Goal: Information Seeking & Learning: Learn about a topic

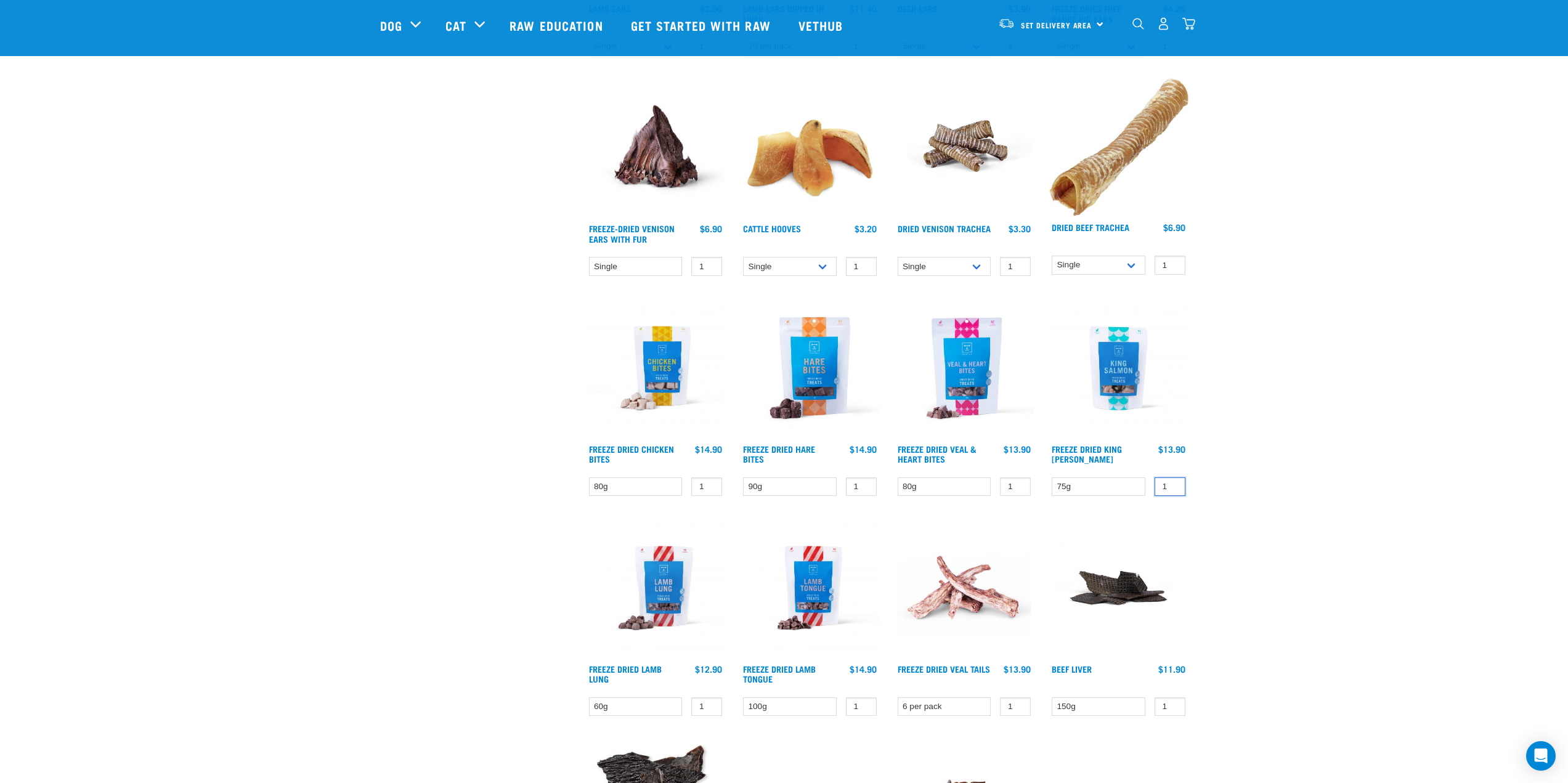
drag, startPoint x: 0, startPoint y: 0, endPoint x: 1321, endPoint y: 476, distance: 1404.1
click at [1321, 476] on div "Start your pet’s raw journey today – take our quick pet questionnaire. Delivery…" at bounding box center [785, 172] width 1294 height 2316
click at [1348, 498] on div "Start your pet’s raw journey today – take our quick pet questionnaire. Delivery…" at bounding box center [785, 172] width 1294 height 2316
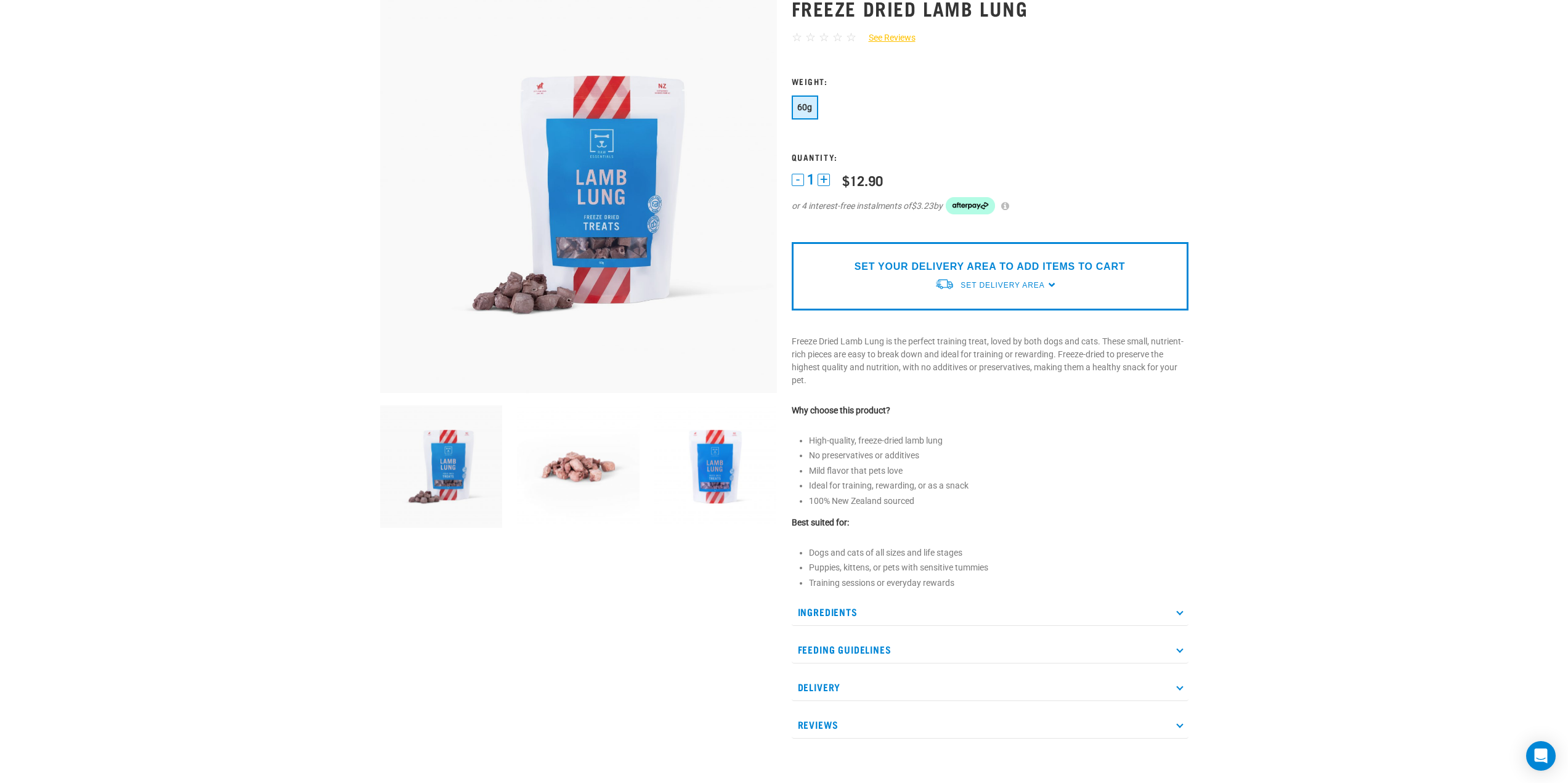
scroll to position [185, 0]
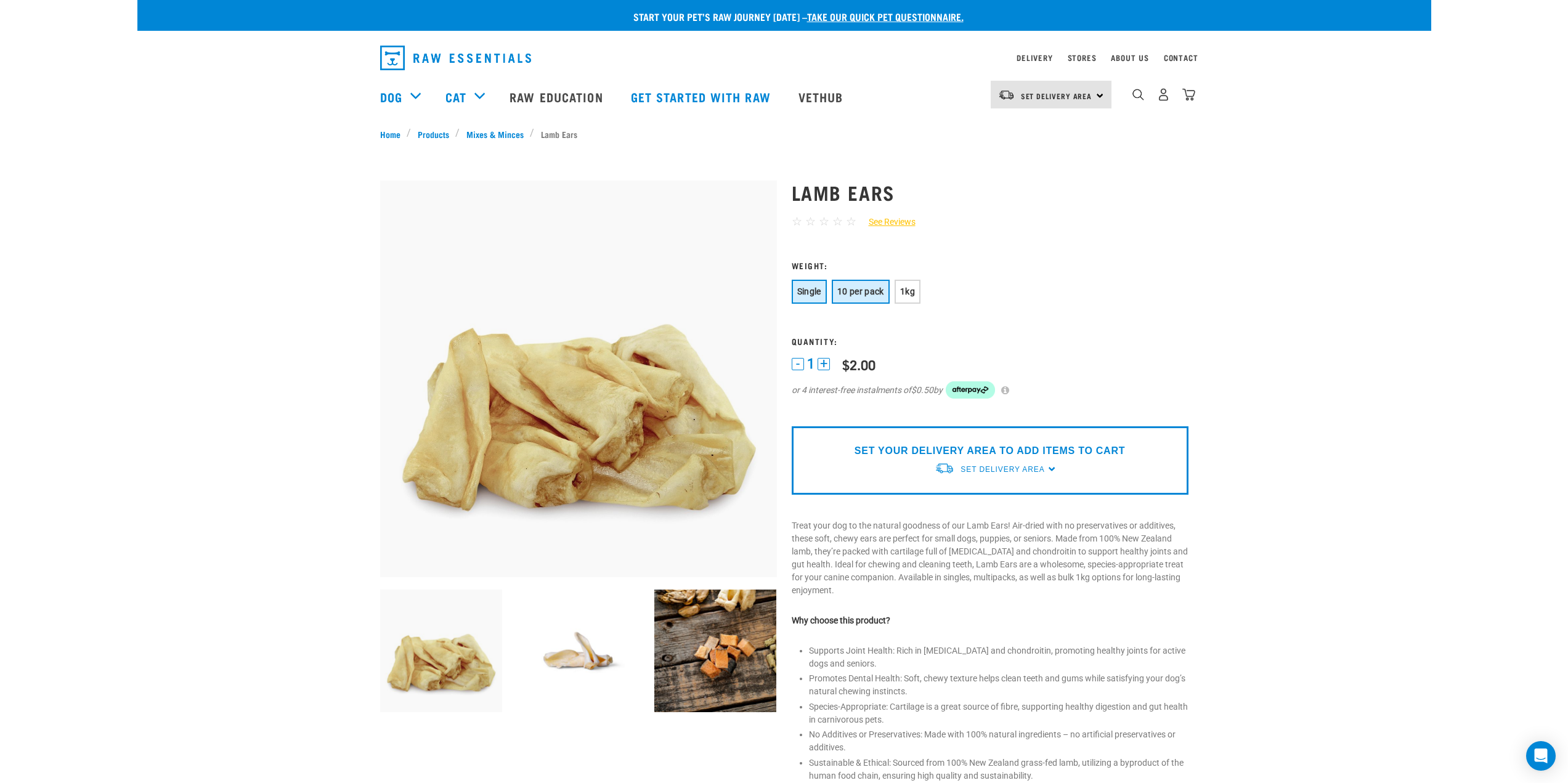
click at [846, 283] on button "10 per pack" at bounding box center [860, 292] width 58 height 24
click at [910, 285] on button "1kg" at bounding box center [907, 292] width 26 height 24
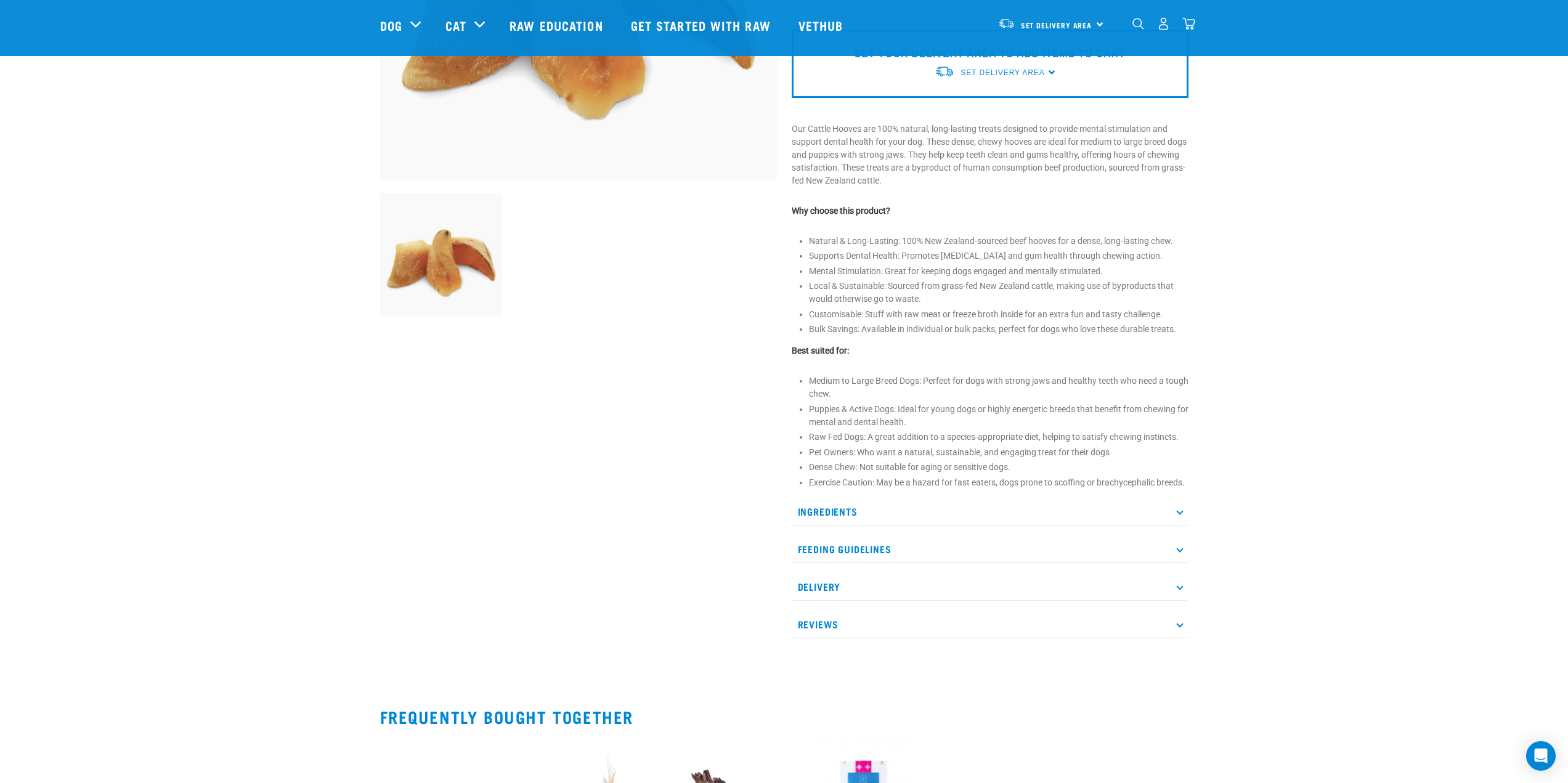
scroll to position [61, 0]
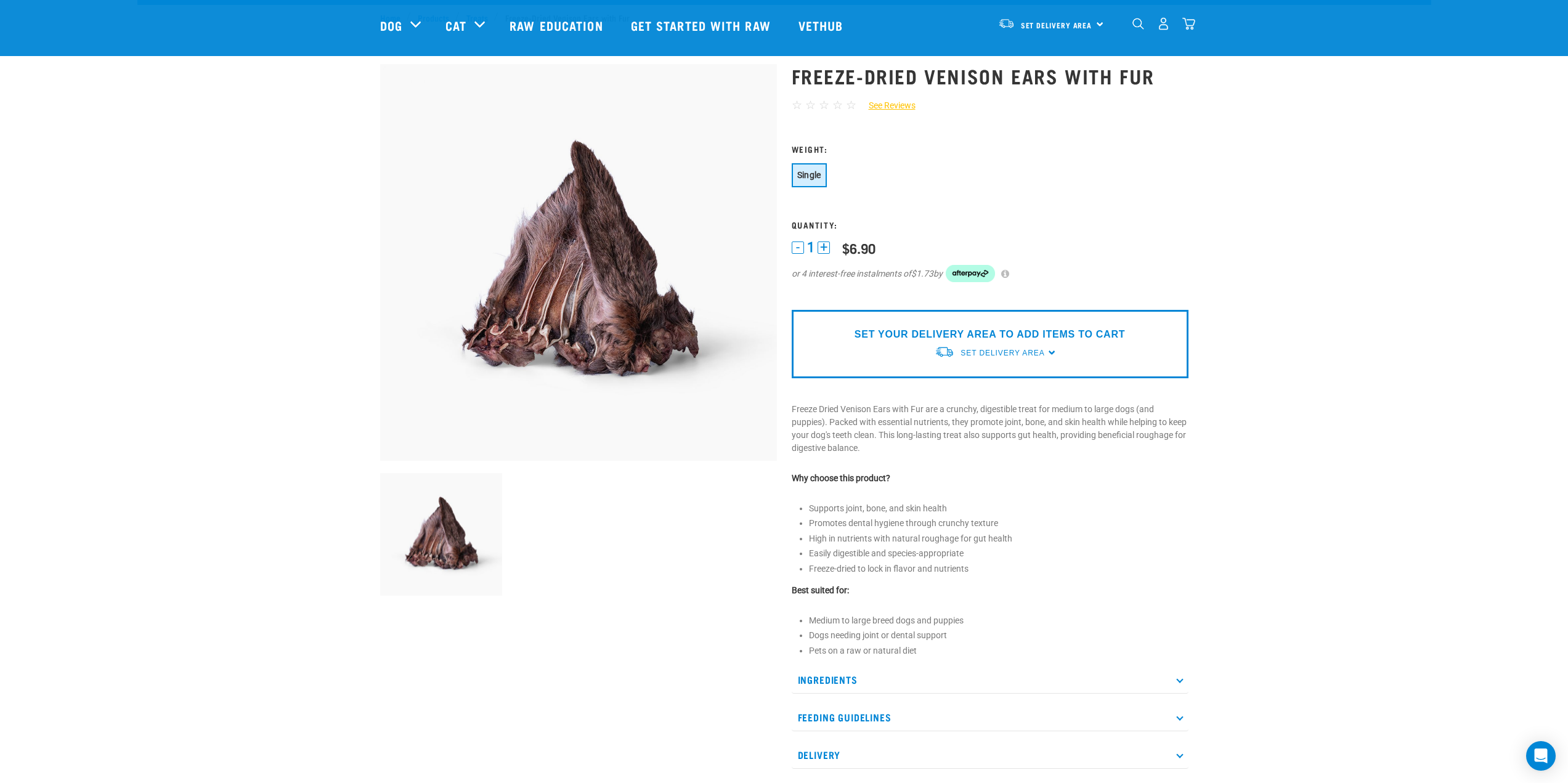
scroll to position [123, 0]
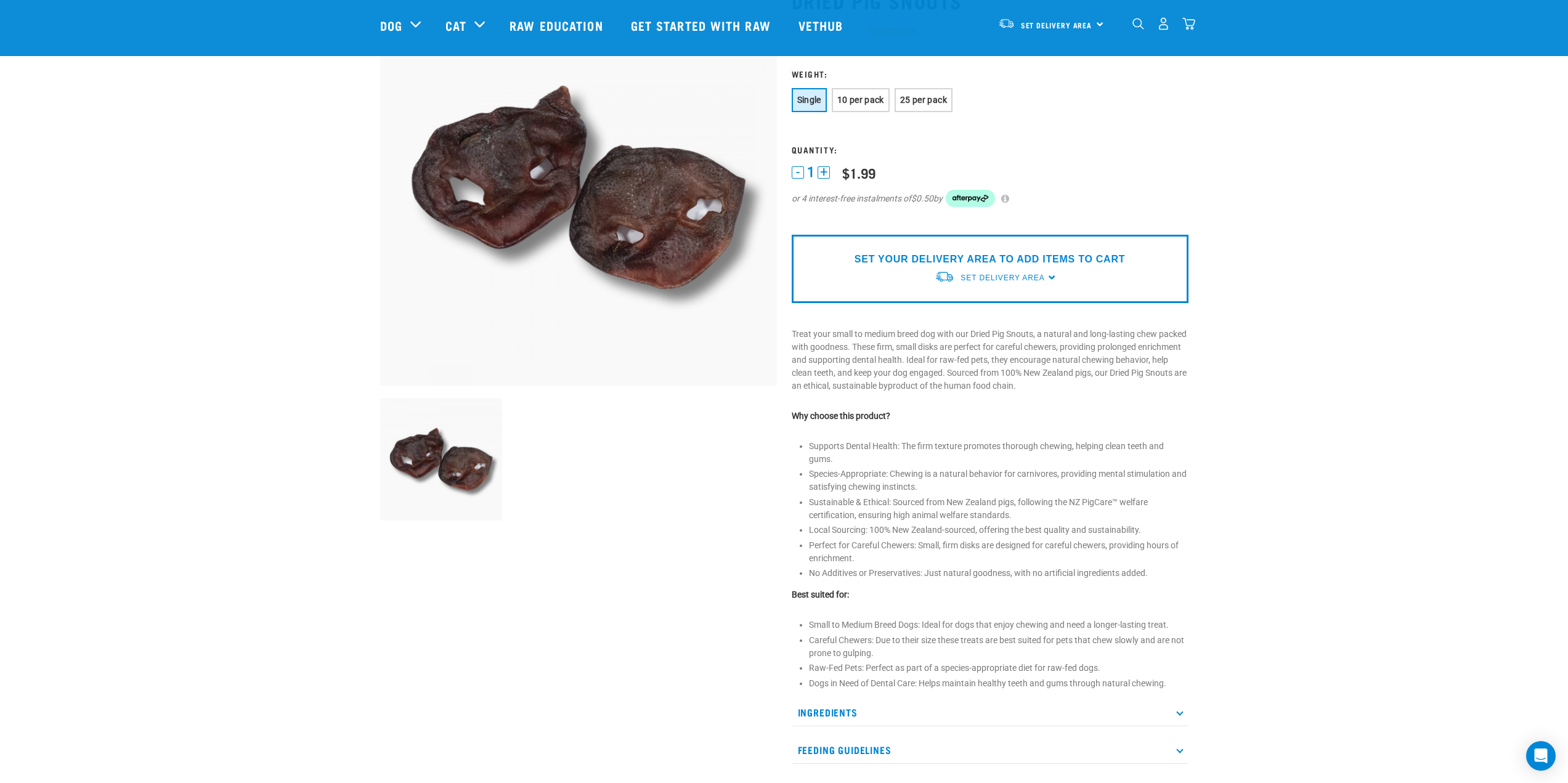
scroll to position [61, 0]
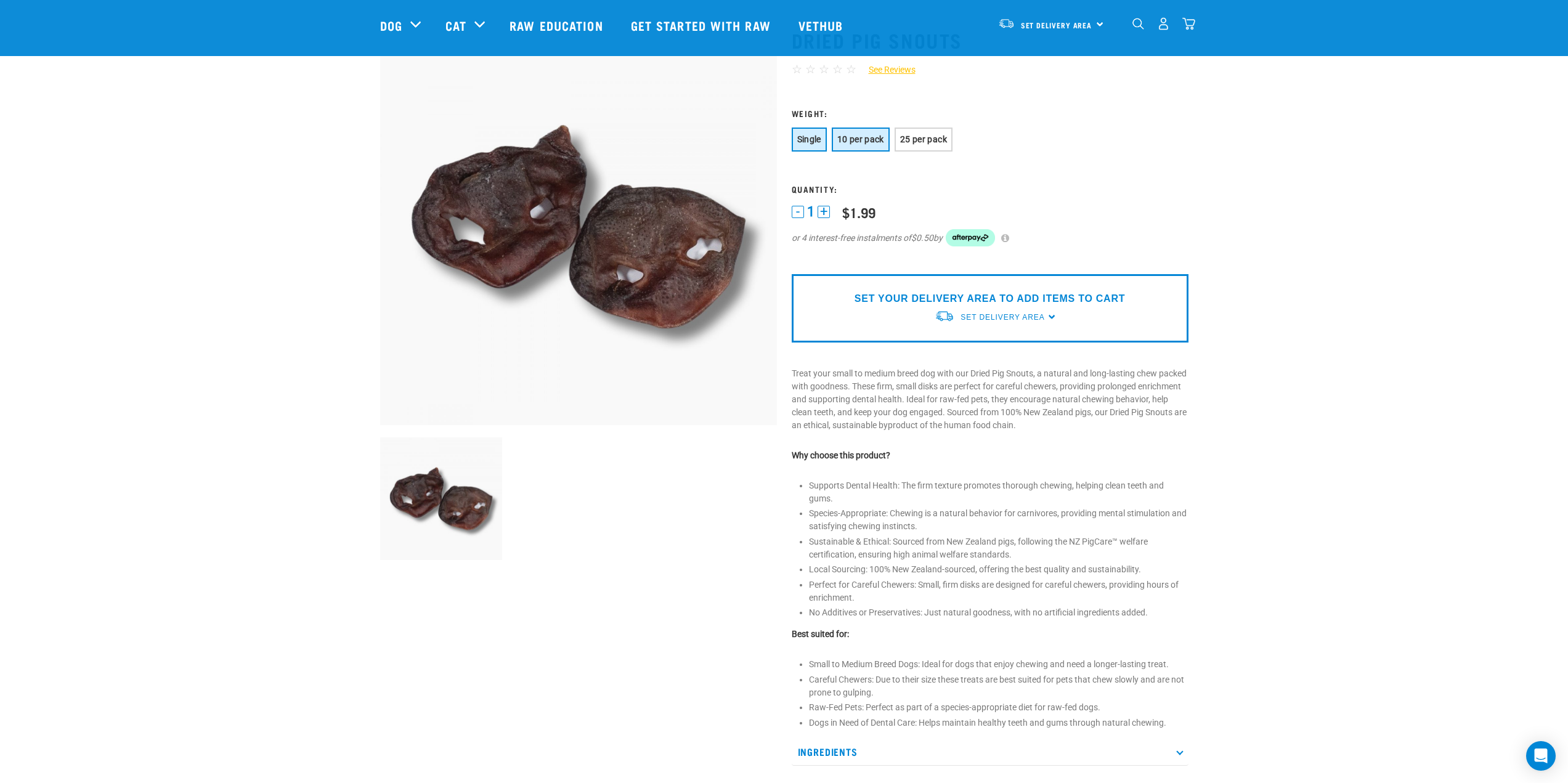
click at [865, 139] on span "10 per pack" at bounding box center [861, 139] width 47 height 10
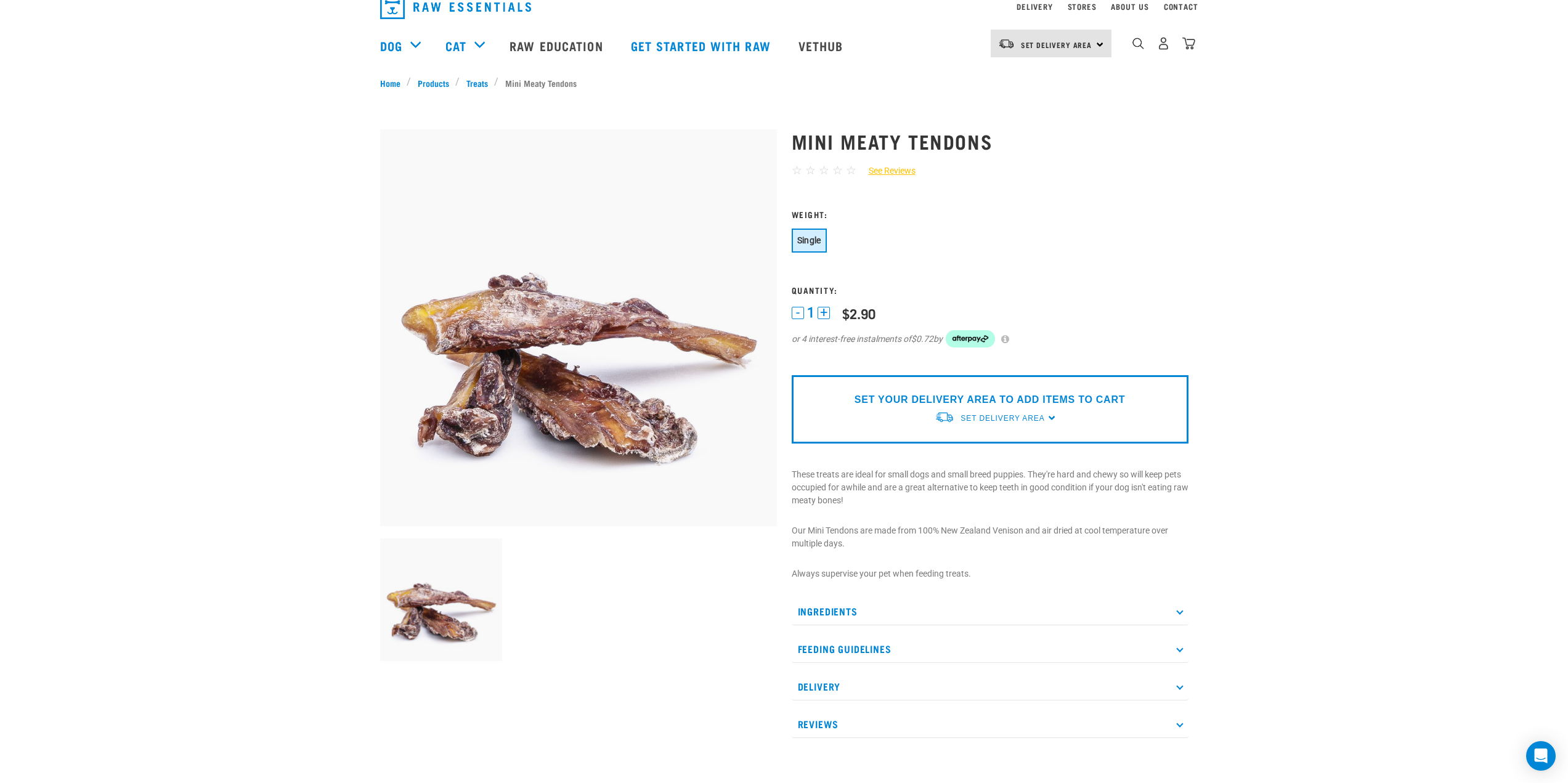
scroll to position [61, 0]
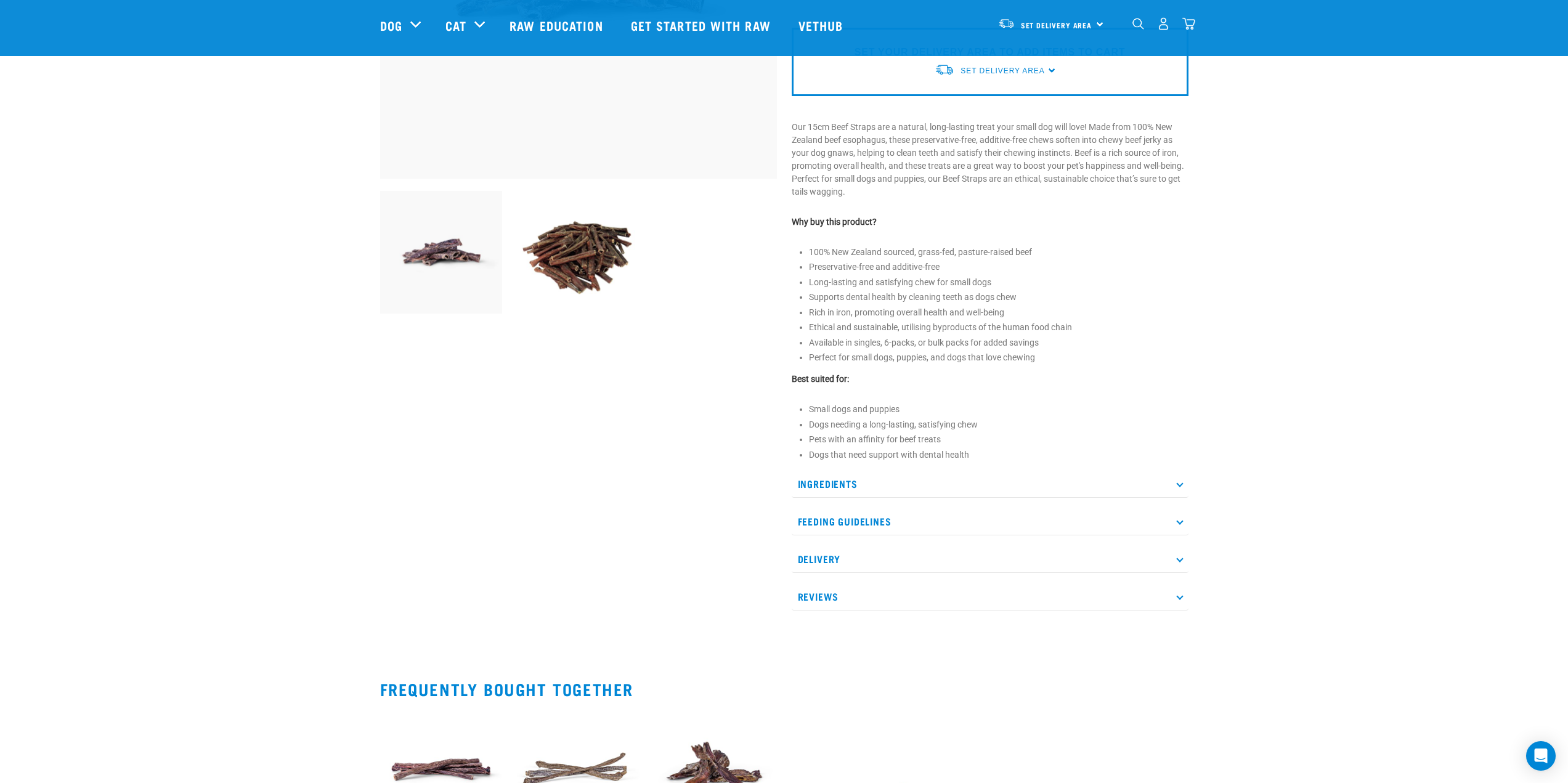
click at [915, 514] on p "Feeding Guidelines" at bounding box center [990, 522] width 397 height 28
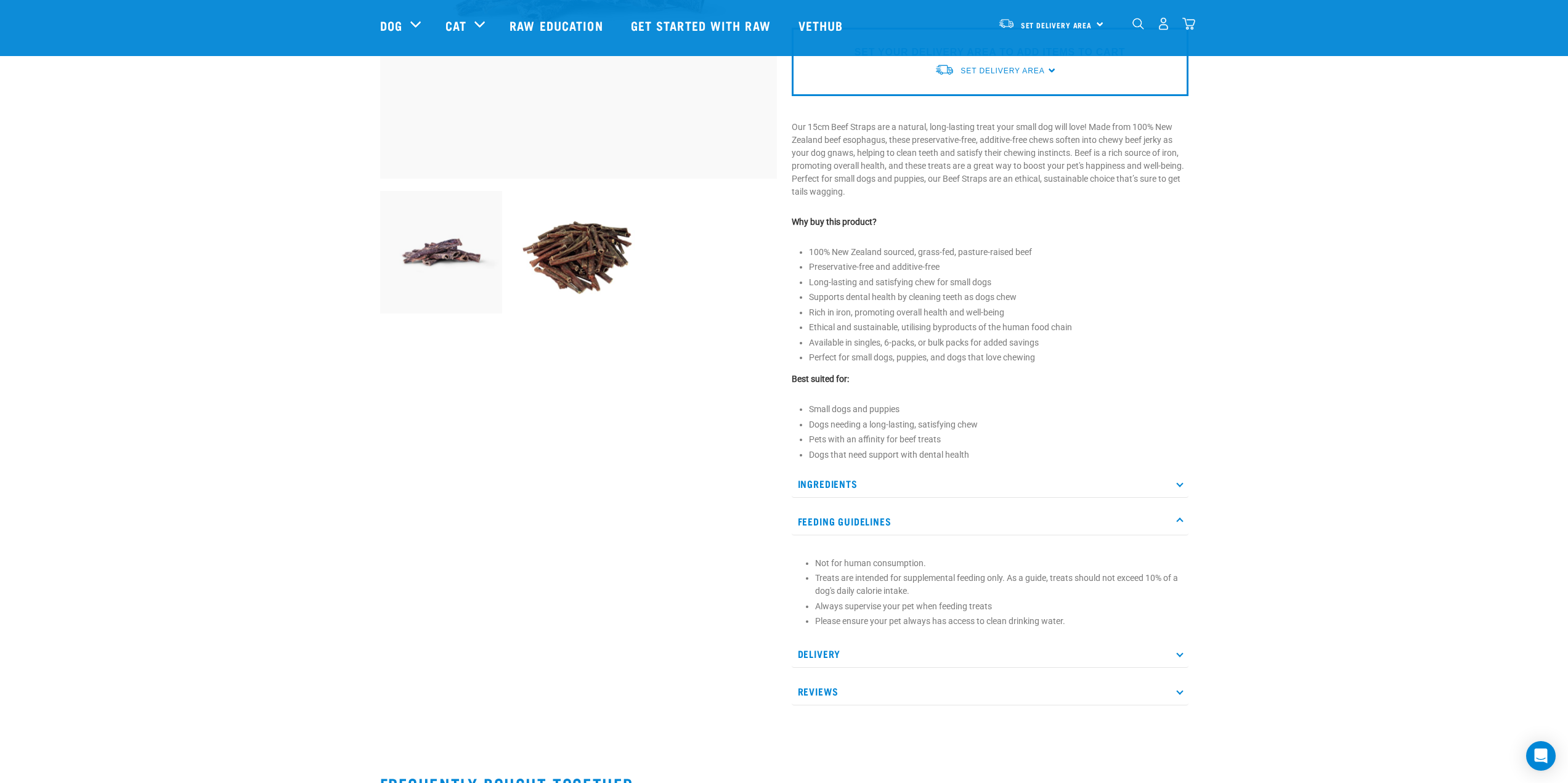
click at [915, 514] on p "Feeding Guidelines" at bounding box center [990, 522] width 397 height 28
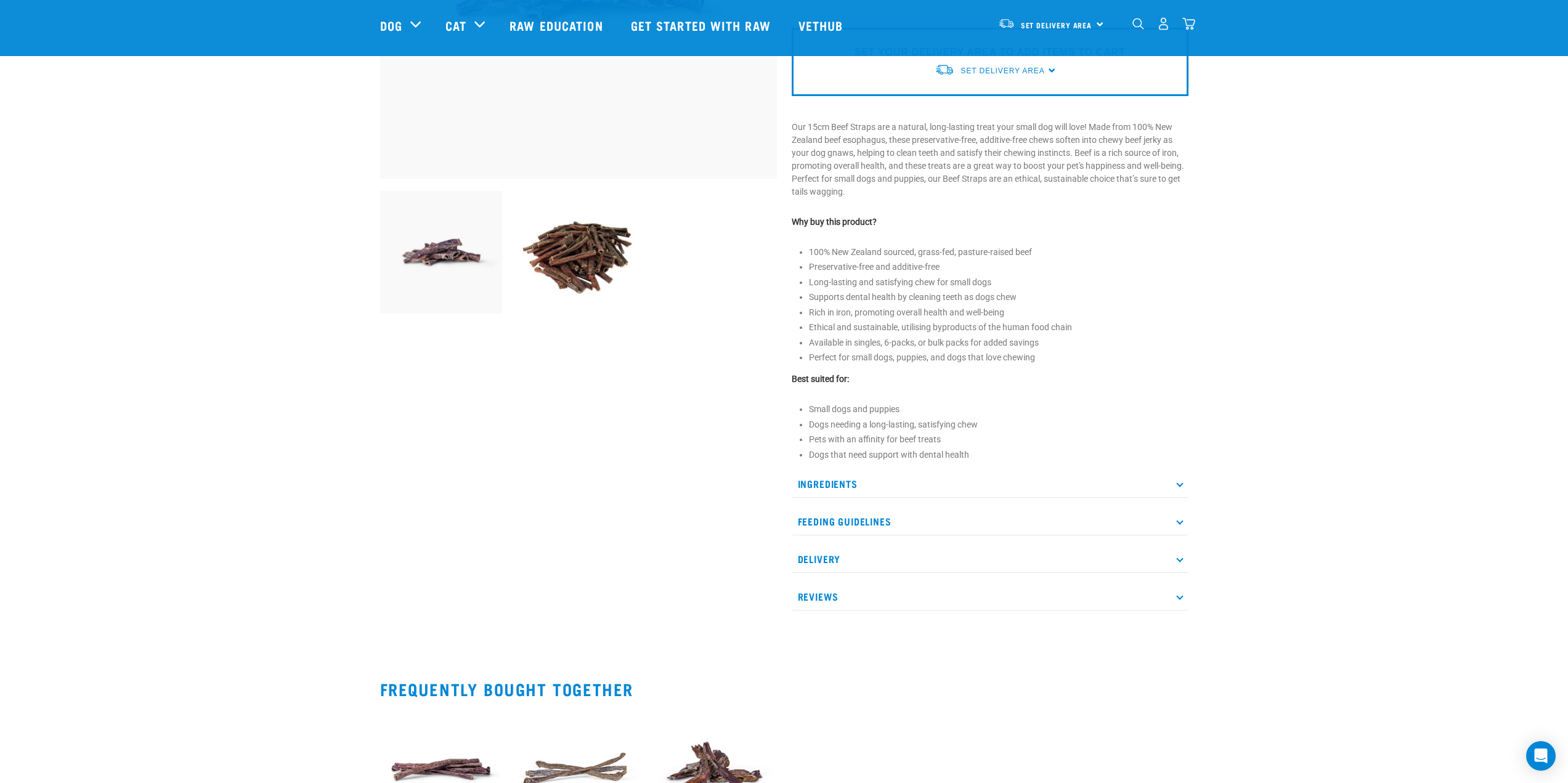
click at [906, 544] on div "Ingredients 100% New Zealand sourced Beef Esophagus Feeding Guidelines Not for …" at bounding box center [990, 540] width 397 height 141
click at [905, 558] on p "Delivery" at bounding box center [990, 559] width 397 height 28
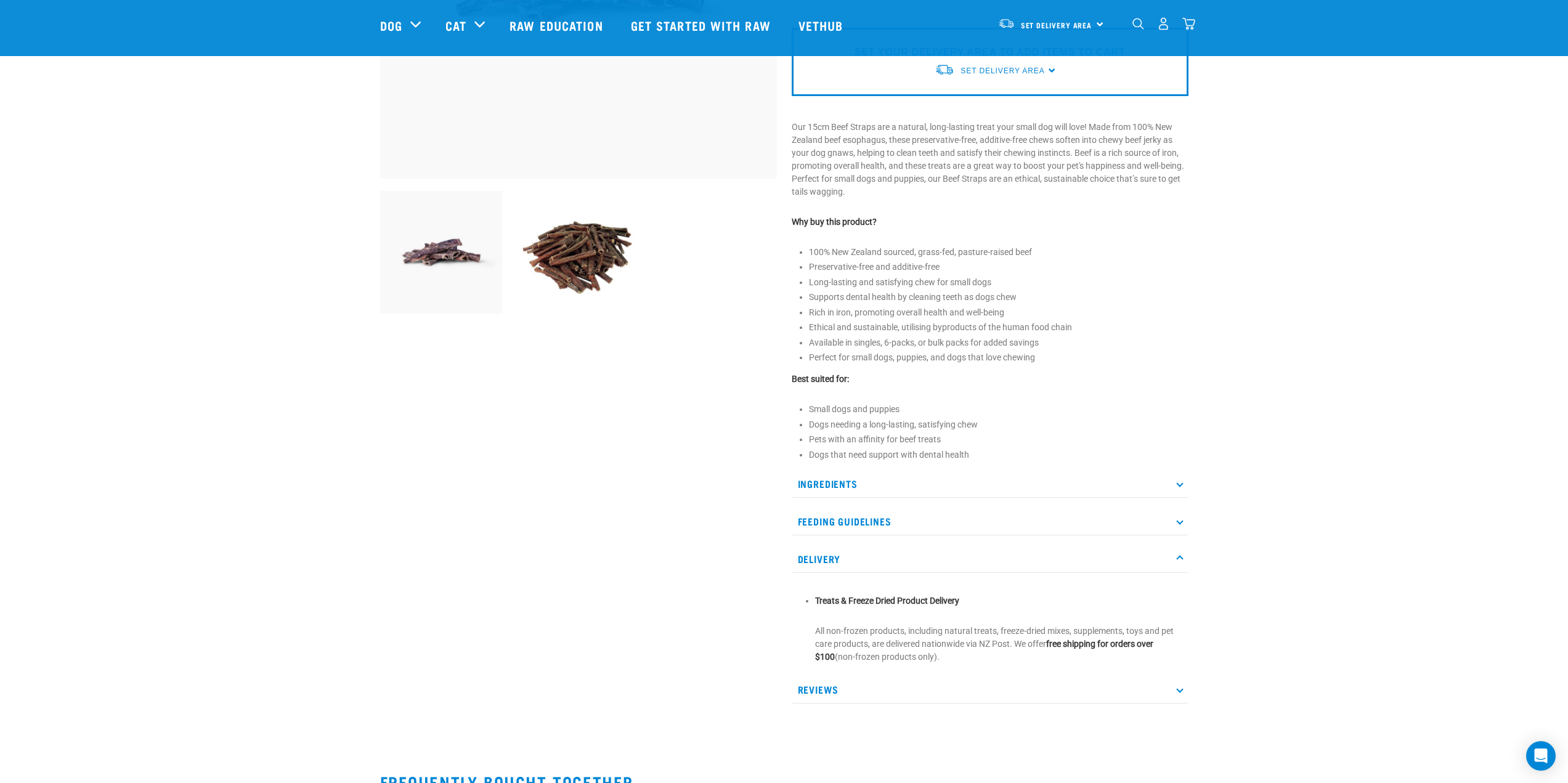
click at [905, 559] on p "Delivery" at bounding box center [990, 559] width 397 height 28
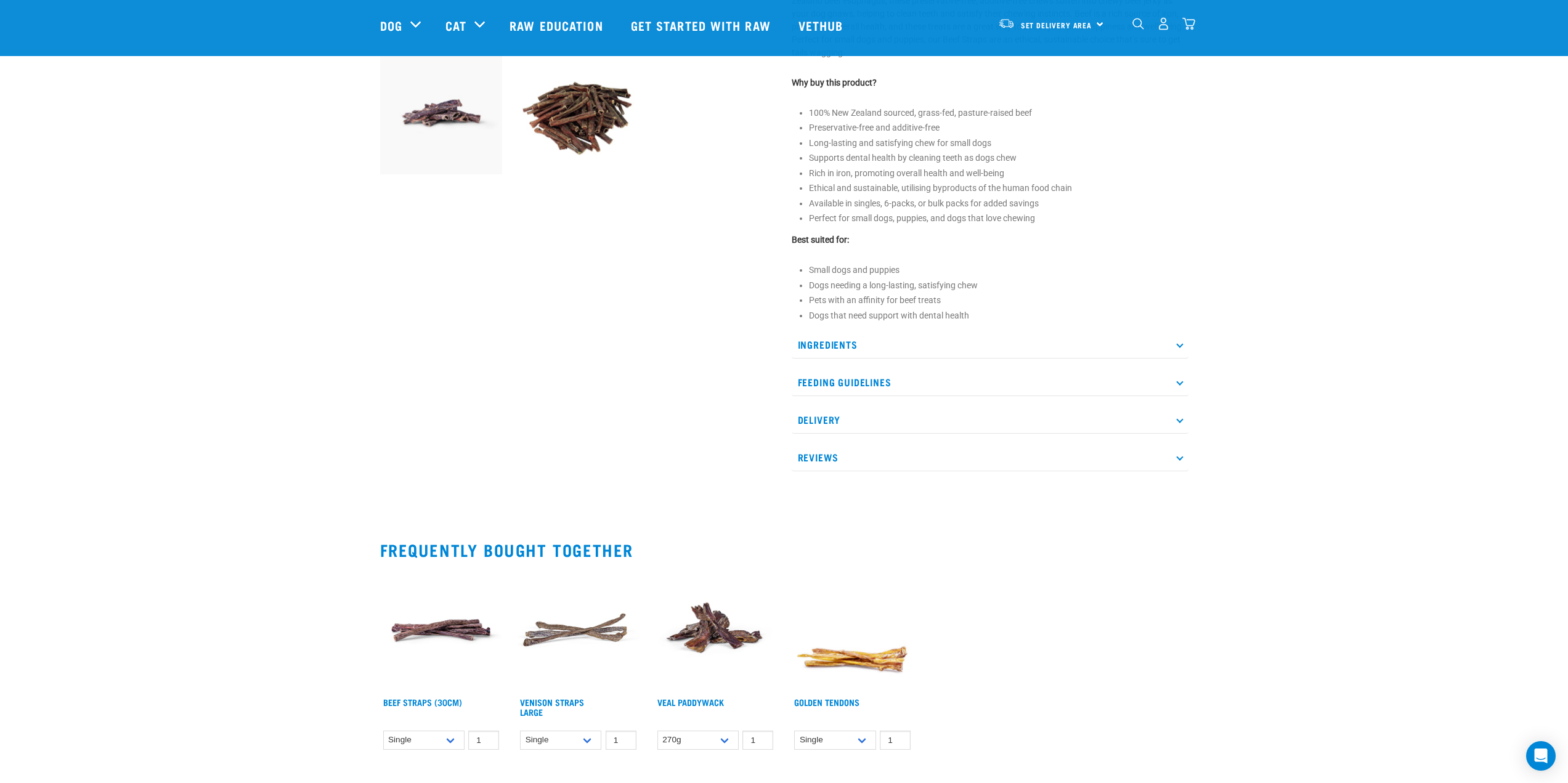
scroll to position [432, 0]
